Goal: Book appointment/travel/reservation

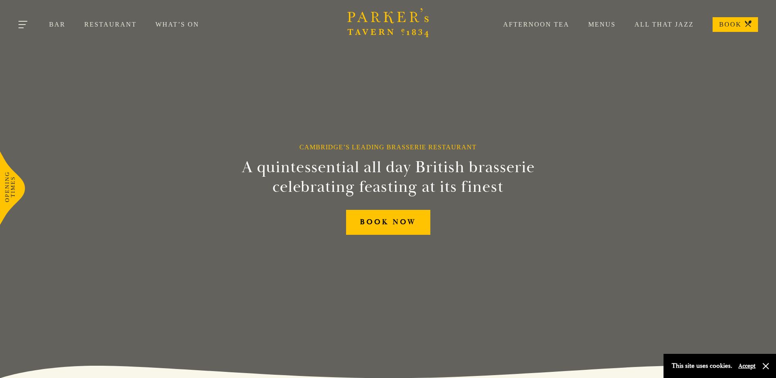
click at [24, 25] on button "Toggle navigation" at bounding box center [23, 26] width 35 height 35
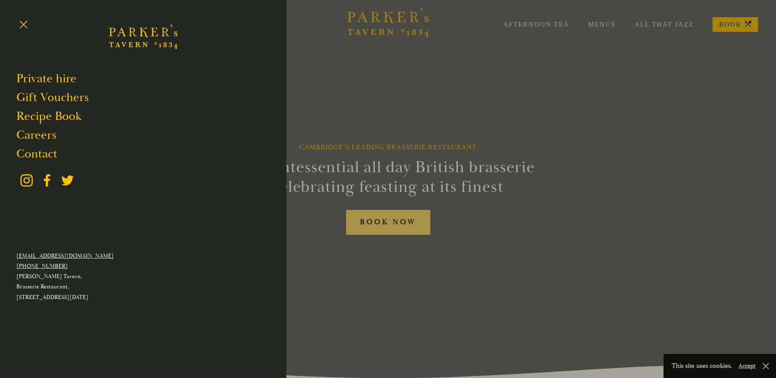
click at [383, 227] on div at bounding box center [388, 189] width 776 height 378
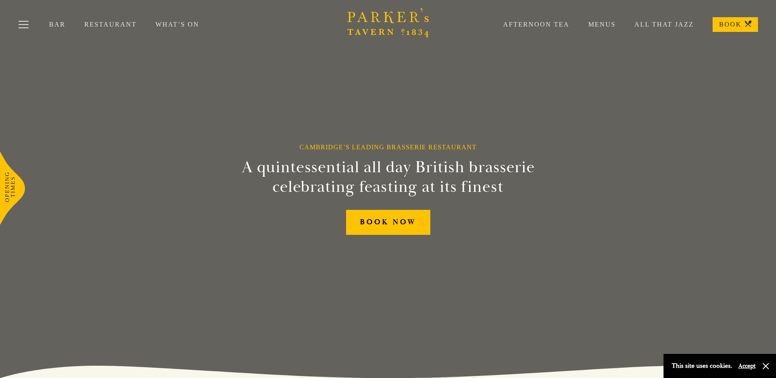
click at [533, 24] on link "Afternoon Tea" at bounding box center [527, 24] width 85 height 8
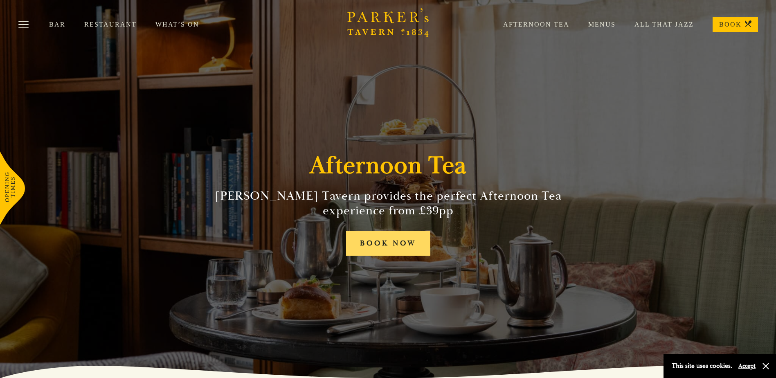
click at [387, 242] on link "BOOK NOW" at bounding box center [388, 243] width 84 height 25
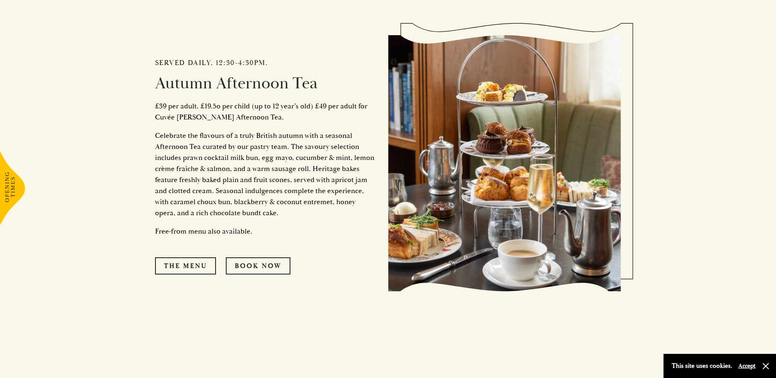
scroll to position [450, 0]
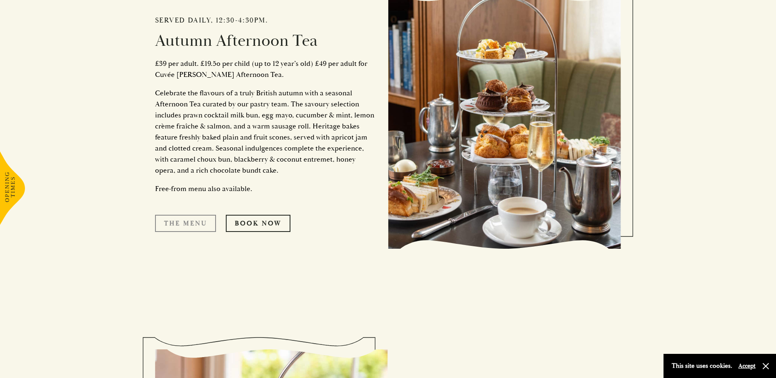
click at [207, 225] on link "The Menu" at bounding box center [185, 223] width 61 height 17
